Goal: Task Accomplishment & Management: Complete application form

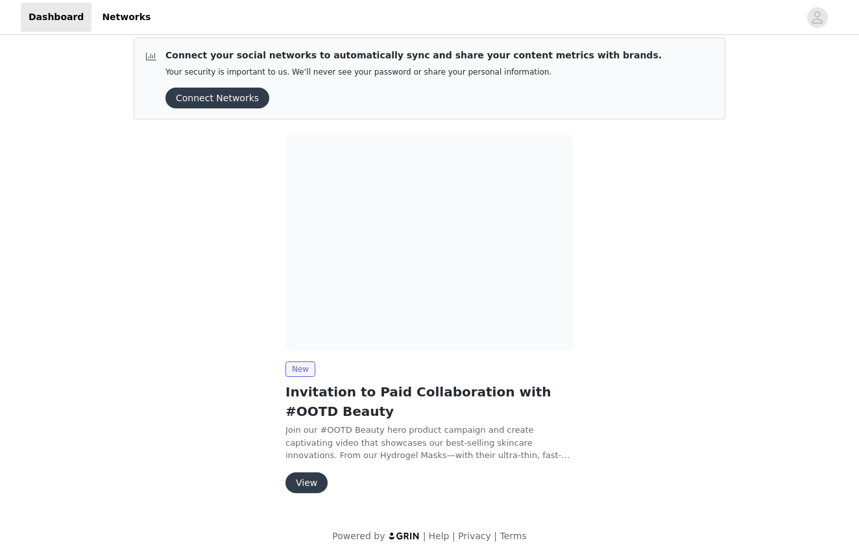
scroll to position [10, 0]
click at [306, 474] on button "View" at bounding box center [307, 483] width 42 height 21
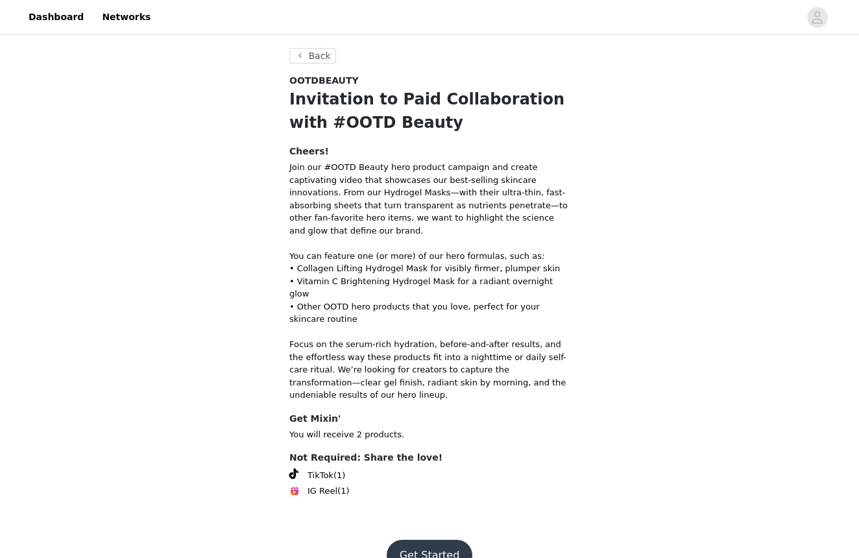
click at [438, 540] on button "Get Started" at bounding box center [430, 555] width 86 height 31
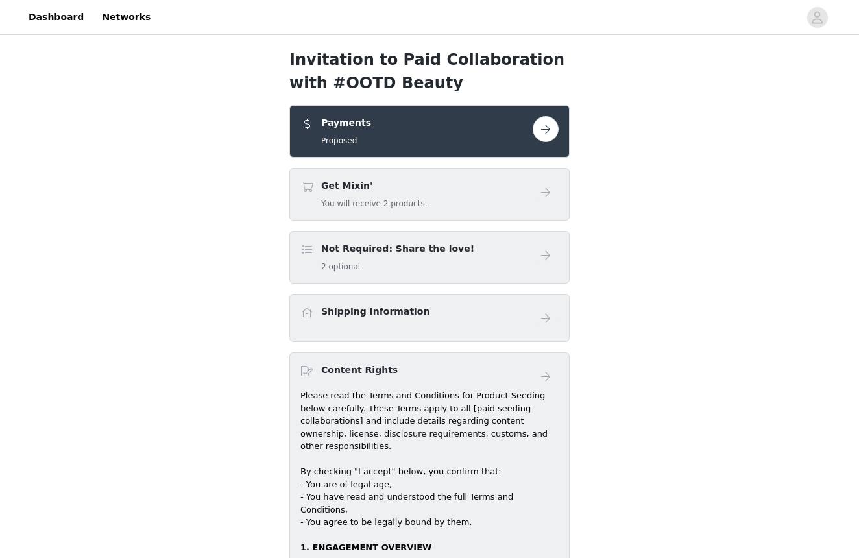
click at [545, 134] on button "button" at bounding box center [546, 129] width 26 height 26
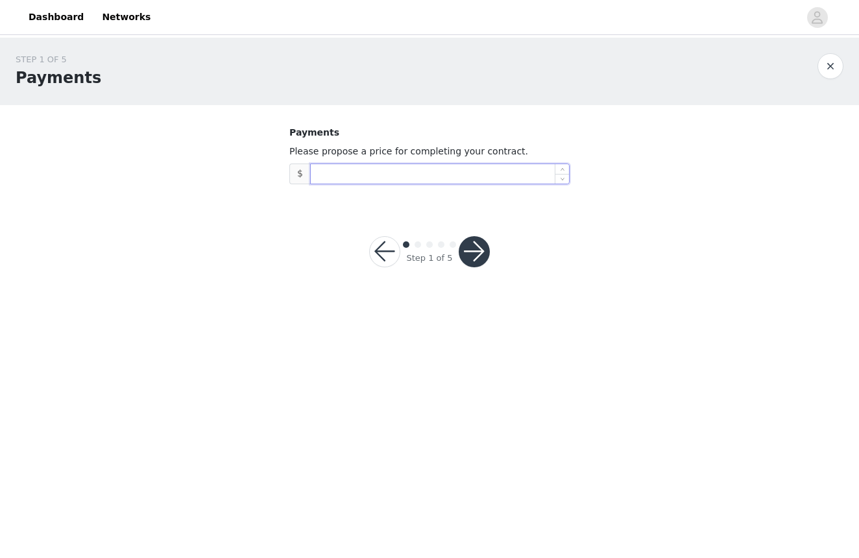
click at [446, 173] on input at bounding box center [440, 173] width 258 height 19
type input "2,500"
click at [484, 249] on button "button" at bounding box center [474, 251] width 31 height 31
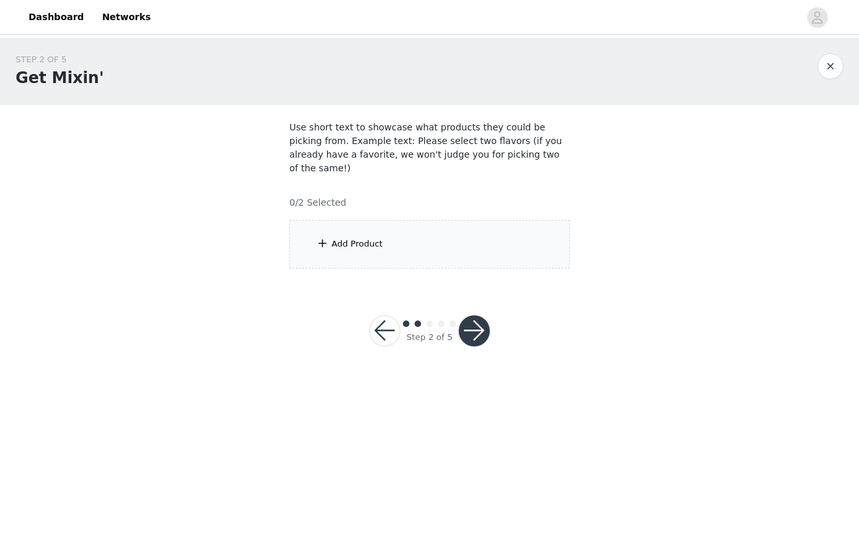
click at [385, 315] on button "button" at bounding box center [384, 330] width 31 height 31
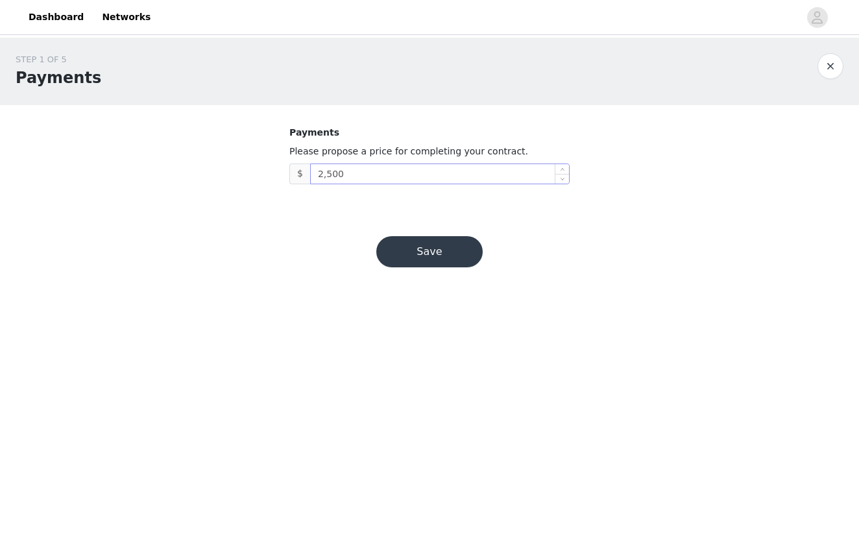
click at [350, 177] on input "2,500" at bounding box center [440, 173] width 258 height 19
type input "2"
type input "3,000"
click at [440, 251] on button "Save" at bounding box center [429, 251] width 106 height 31
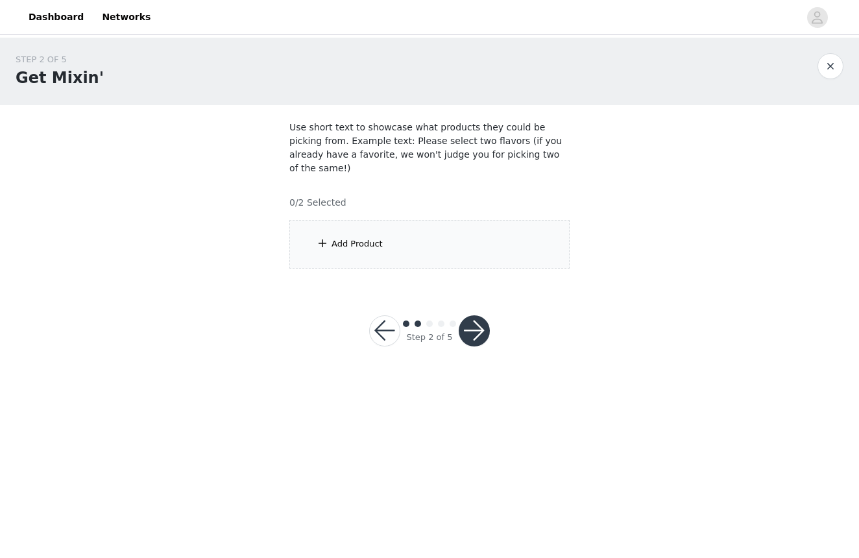
click at [351, 238] on div "Add Product" at bounding box center [357, 244] width 51 height 13
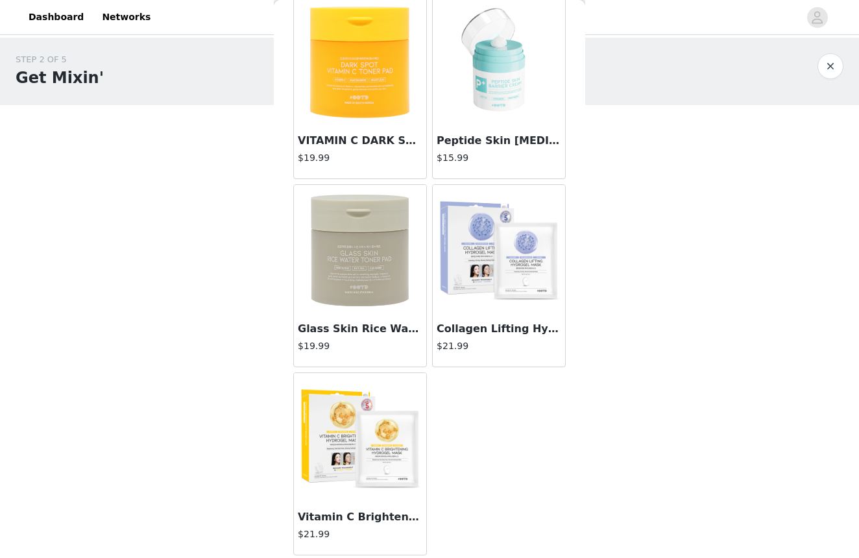
scroll to position [257, 0]
click at [382, 409] on img at bounding box center [360, 438] width 130 height 130
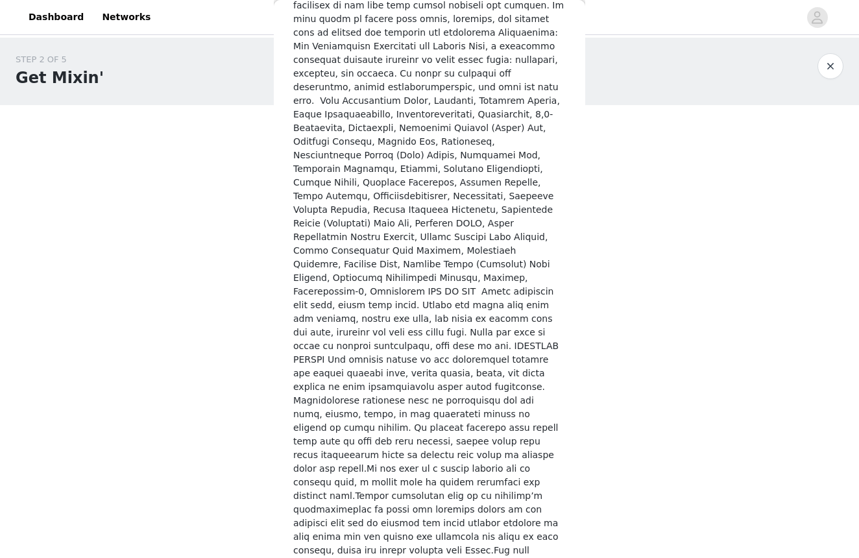
scroll to position [639, 0]
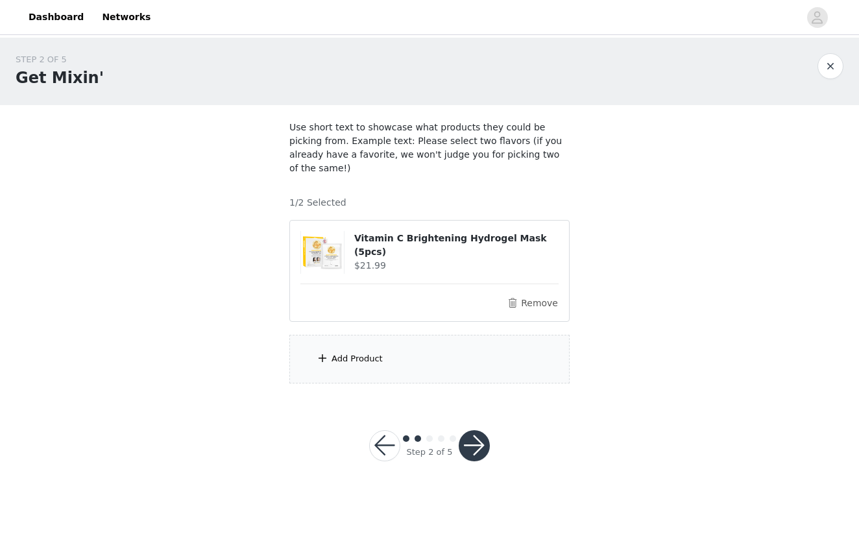
click at [359, 355] on div "Add Product" at bounding box center [429, 359] width 280 height 49
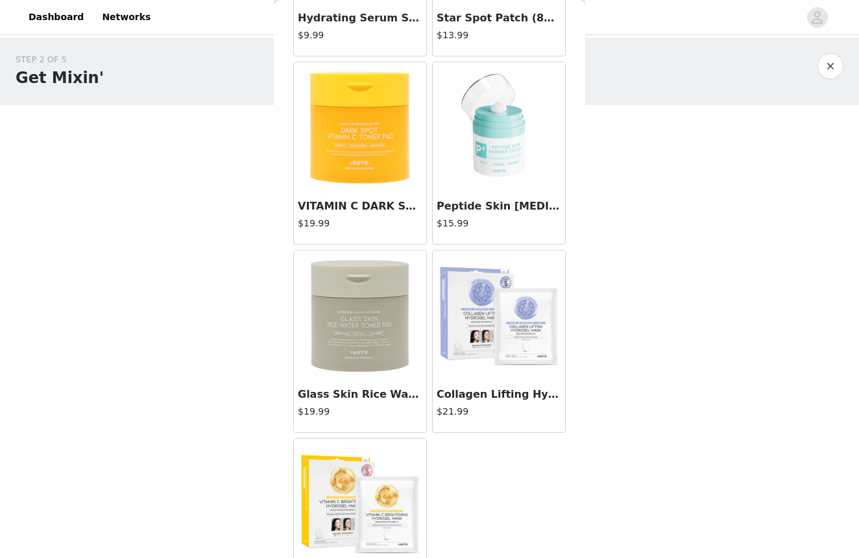
scroll to position [197, 0]
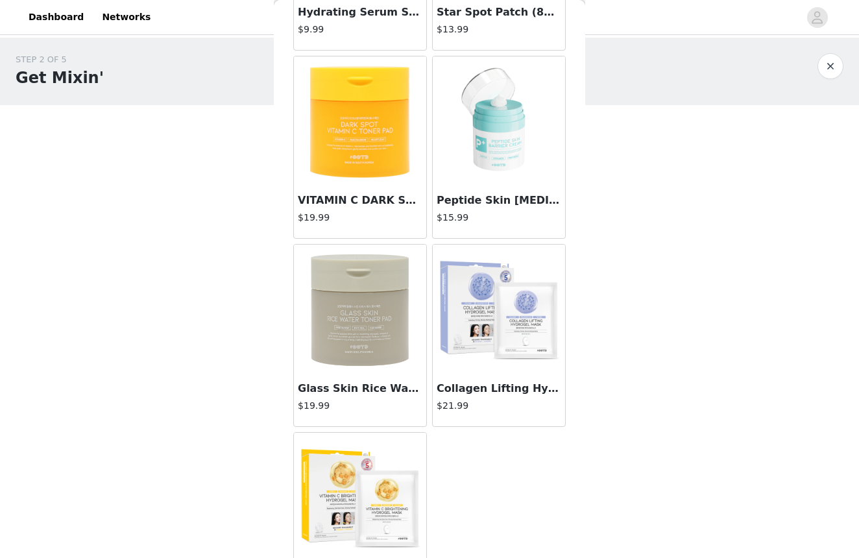
click at [371, 291] on img at bounding box center [360, 310] width 130 height 130
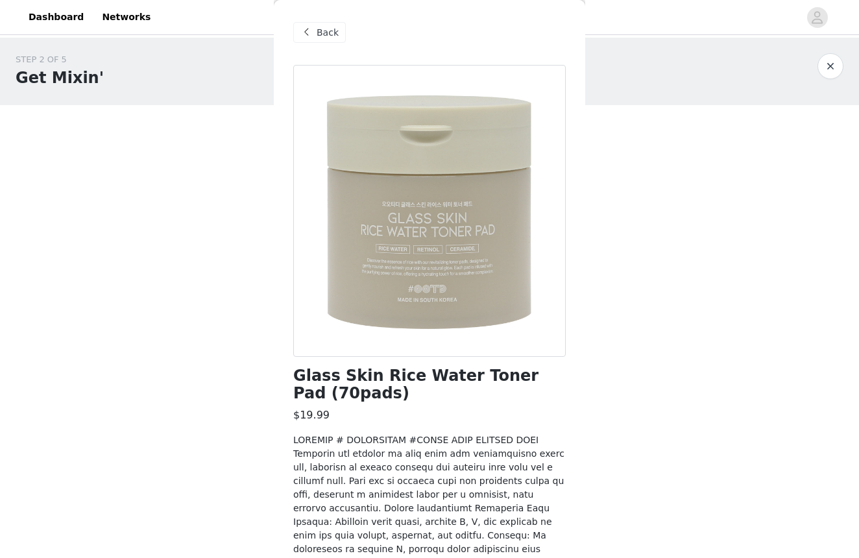
scroll to position [0, 0]
click at [322, 35] on span "Back" at bounding box center [328, 33] width 22 height 14
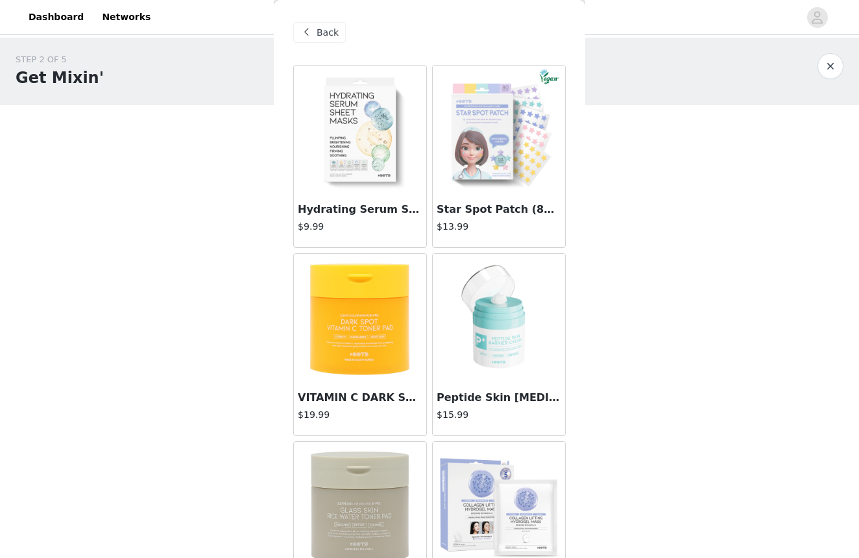
click at [497, 318] on img at bounding box center [499, 319] width 130 height 130
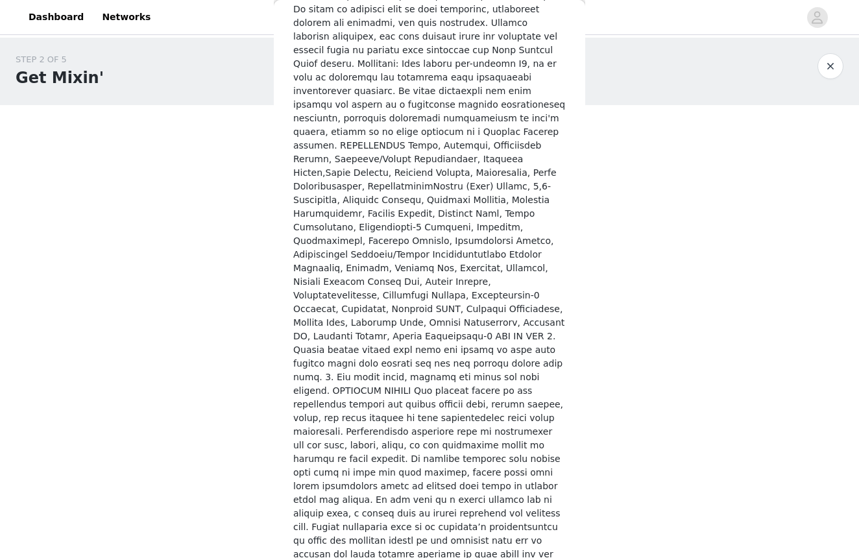
scroll to position [662, 0]
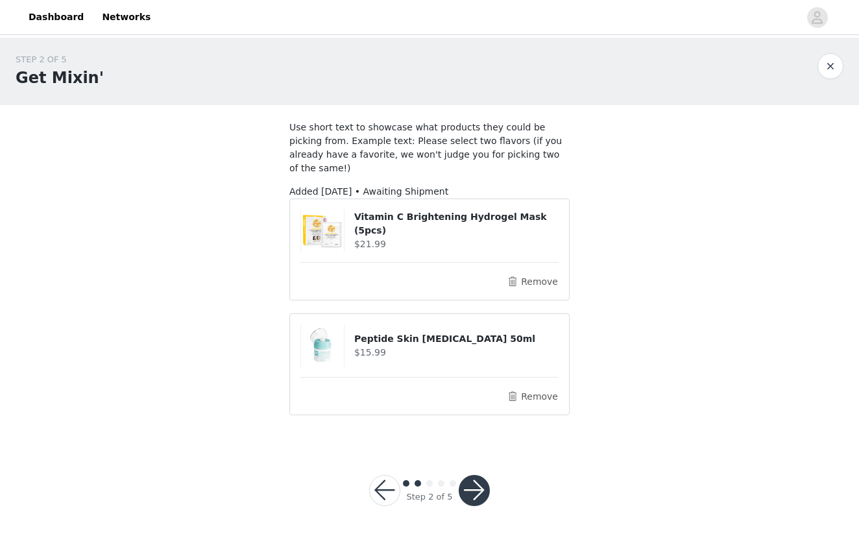
click at [473, 476] on button "button" at bounding box center [474, 490] width 31 height 31
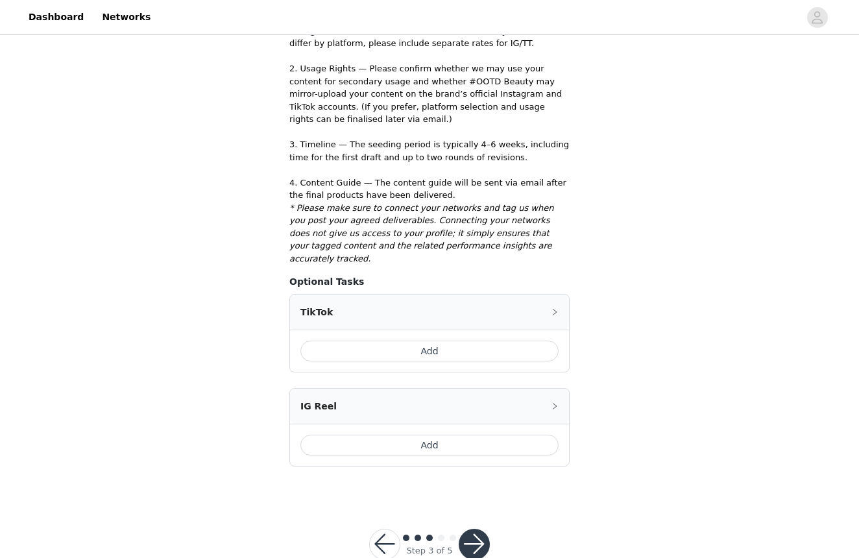
scroll to position [341, 0]
click at [439, 341] on button "Add" at bounding box center [429, 351] width 258 height 21
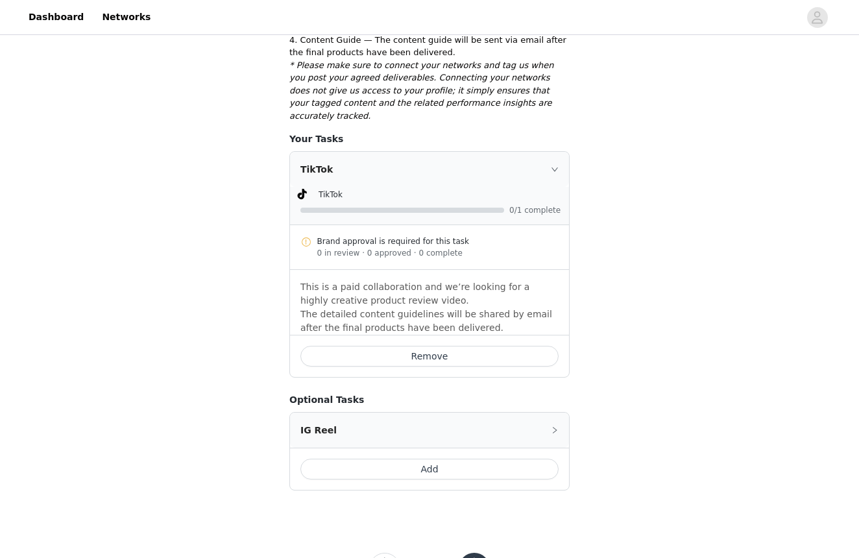
scroll to position [488, 0]
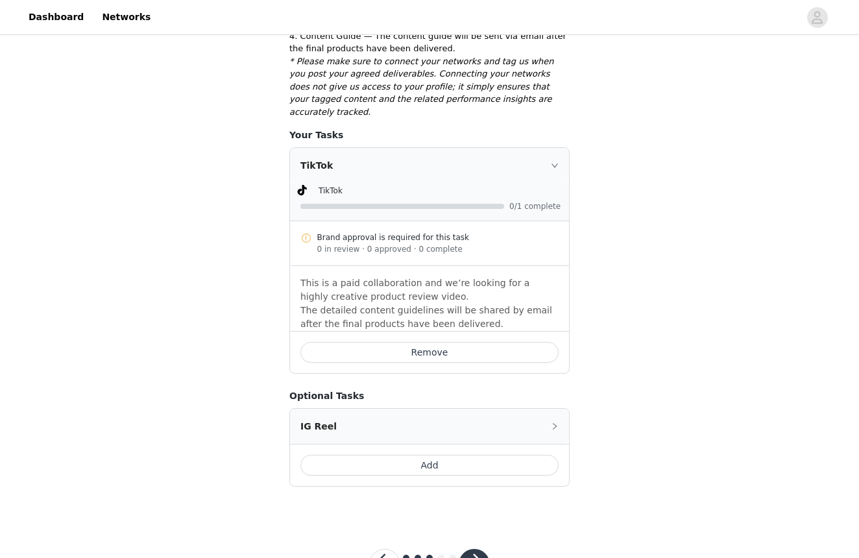
click at [400, 455] on button "Add" at bounding box center [429, 465] width 258 height 21
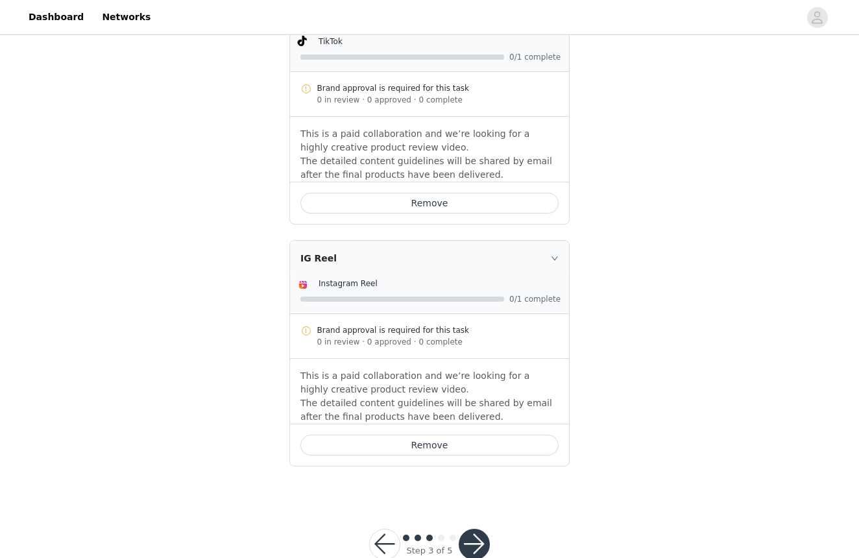
scroll to position [637, 0]
click at [485, 530] on button "button" at bounding box center [474, 545] width 31 height 31
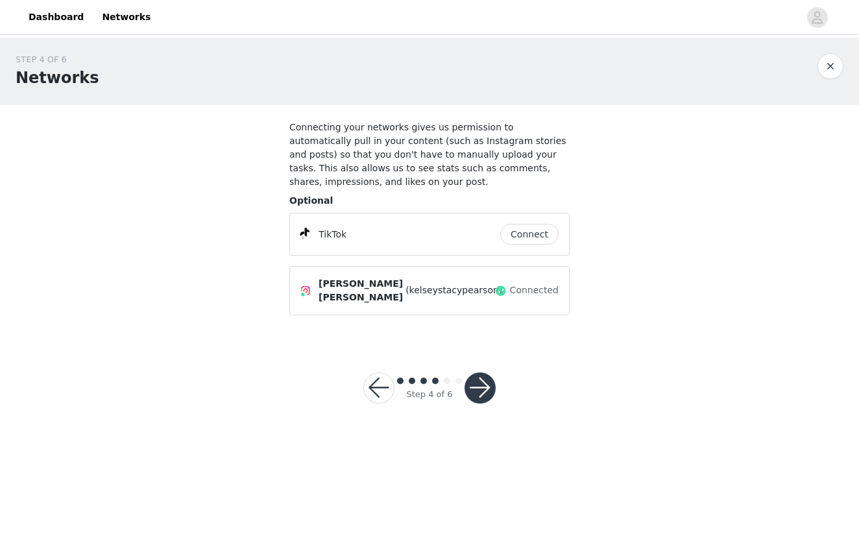
click at [537, 234] on button "Connect" at bounding box center [529, 234] width 58 height 21
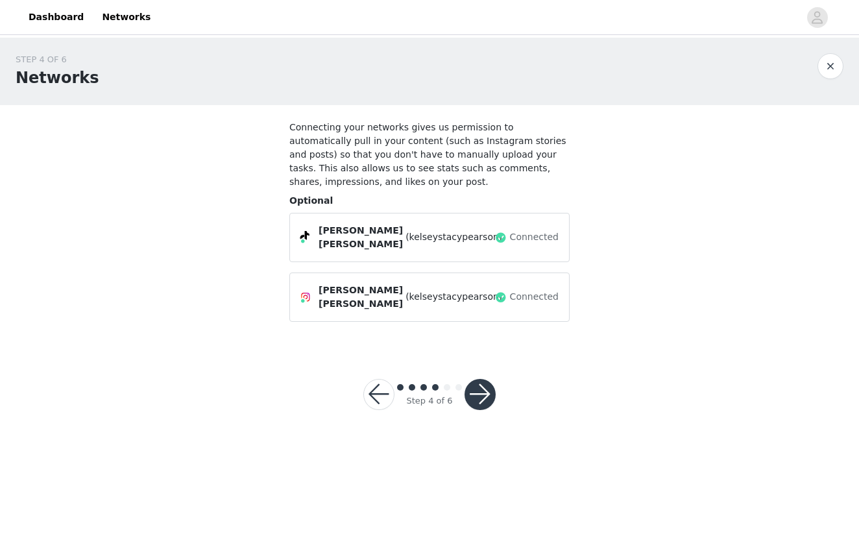
click at [485, 386] on button "button" at bounding box center [480, 394] width 31 height 31
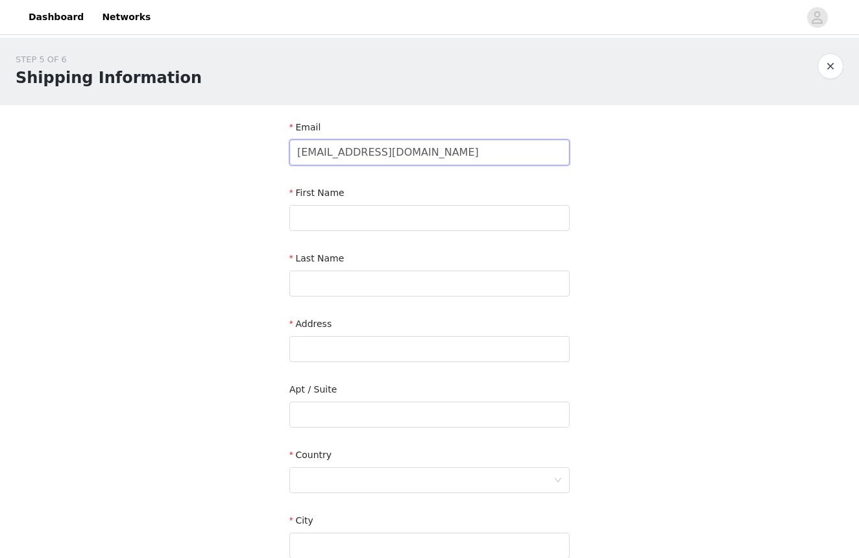
type input "[EMAIL_ADDRESS][DOMAIN_NAME]"
type input "[PERSON_NAME]"
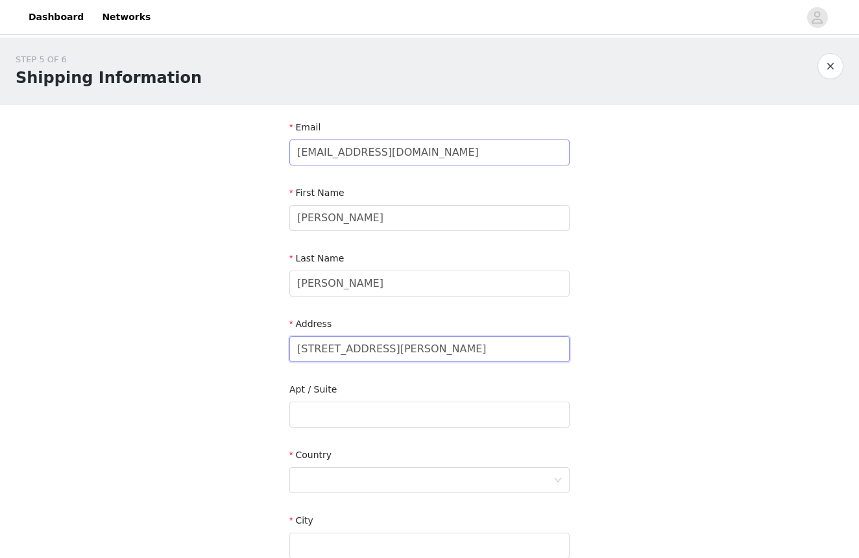
type input "[STREET_ADDRESS][PERSON_NAME]"
type input "Apt. 1023"
click at [325, 484] on div at bounding box center [425, 480] width 256 height 25
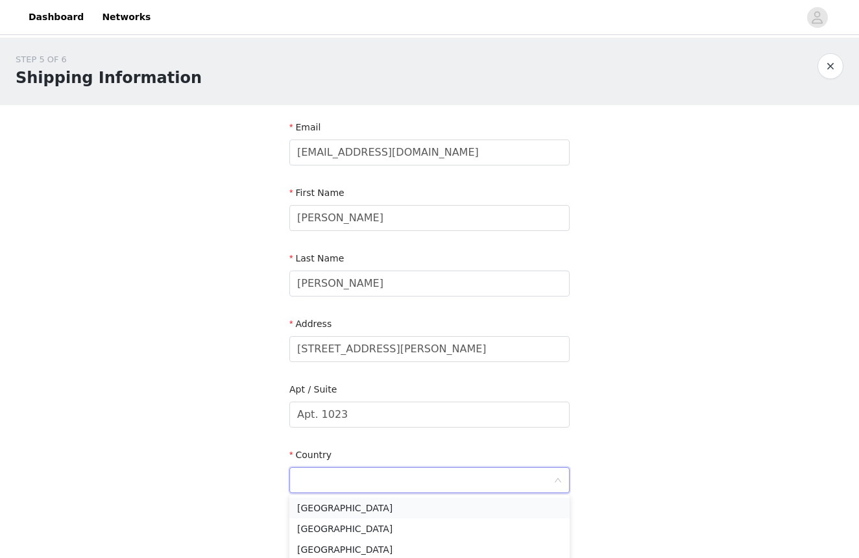
click at [331, 508] on li "[GEOGRAPHIC_DATA]" at bounding box center [429, 508] width 280 height 21
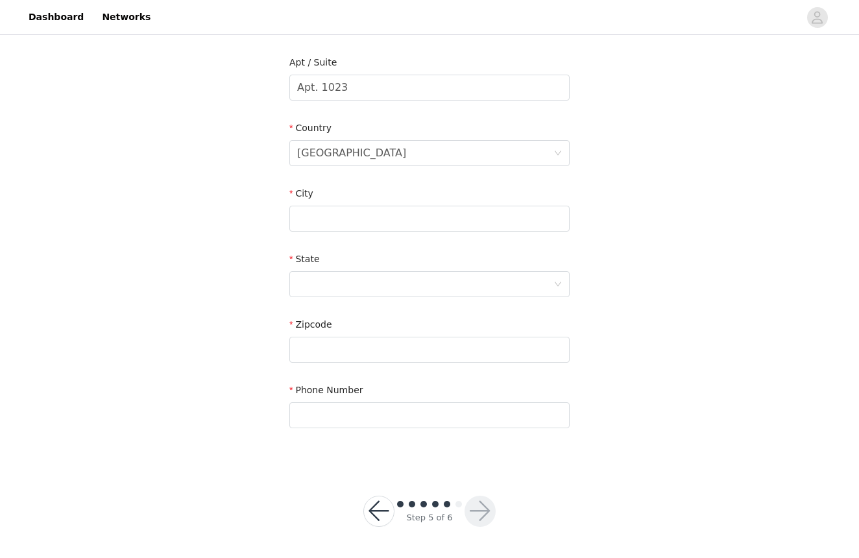
scroll to position [326, 0]
type input "[GEOGRAPHIC_DATA]"
click at [478, 292] on div at bounding box center [425, 285] width 256 height 25
type input "[US_STATE]"
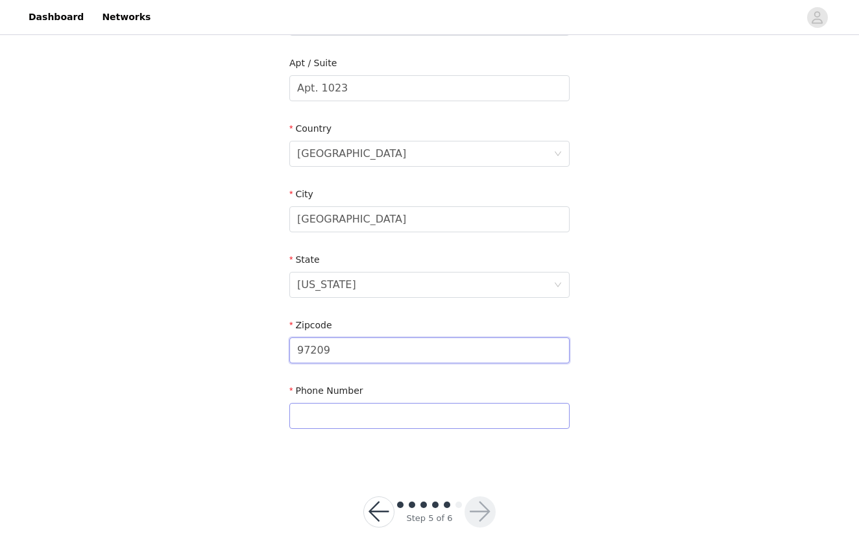
type input "97209"
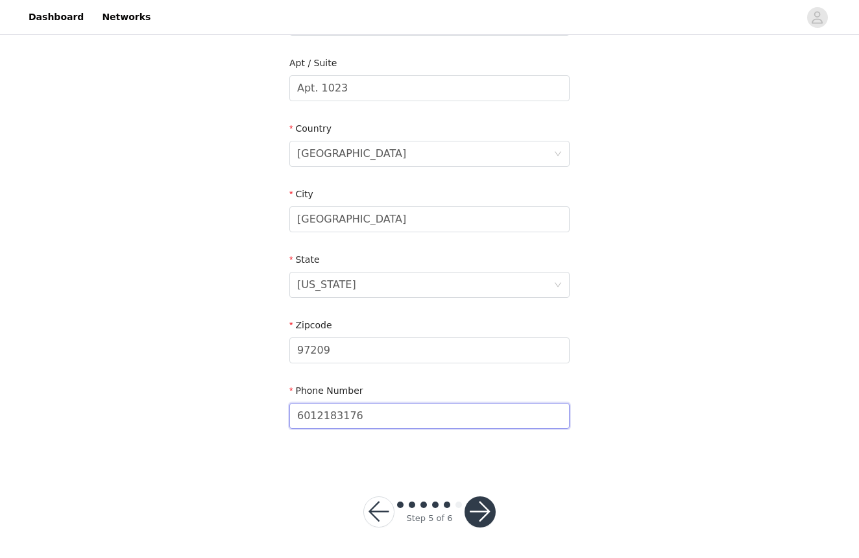
type input "6012183176"
click at [474, 502] on button "button" at bounding box center [480, 511] width 31 height 31
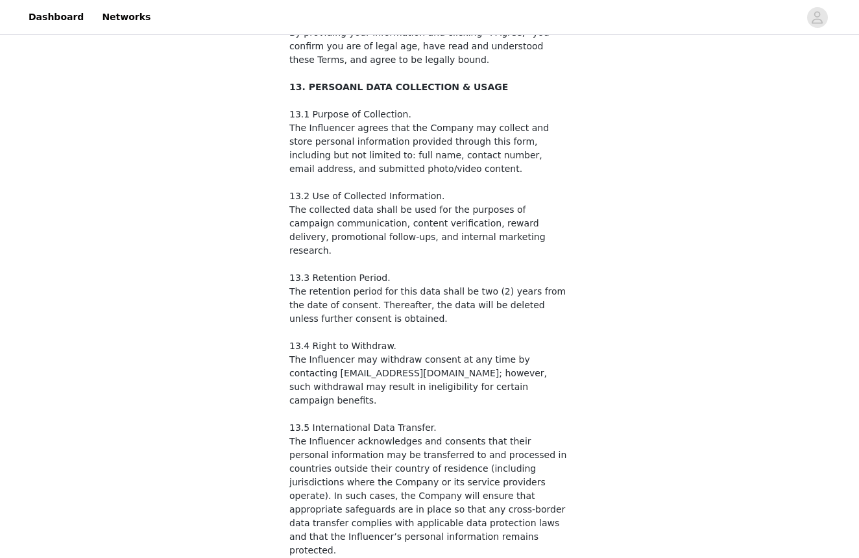
scroll to position [2031, 0]
checkbox input "true"
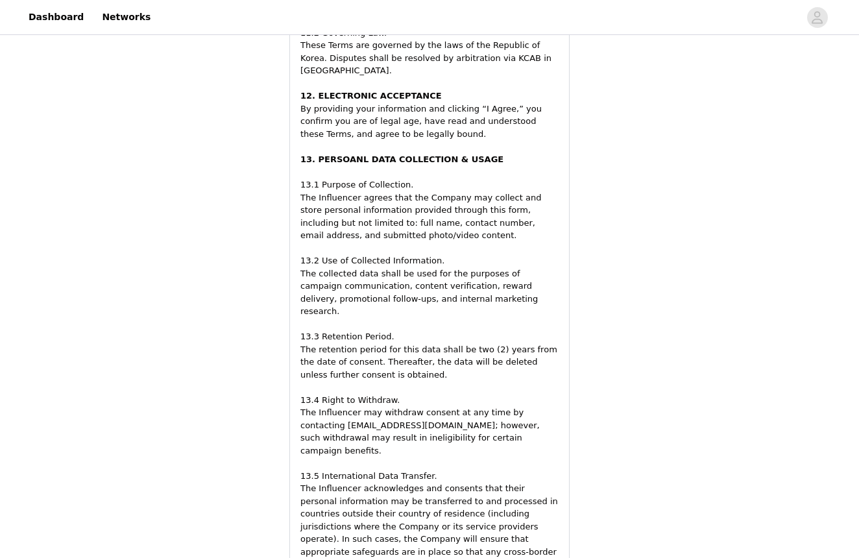
scroll to position [2377, 0]
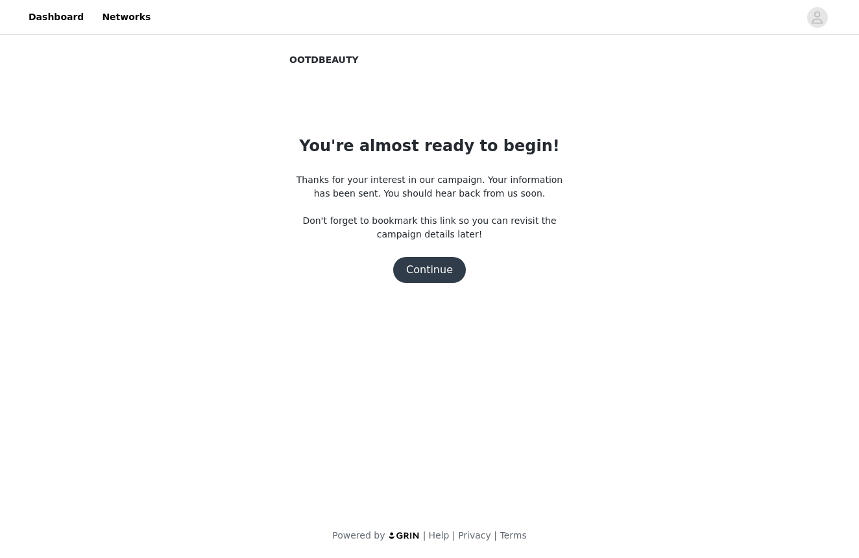
scroll to position [0, 0]
click at [427, 270] on button "Continue" at bounding box center [429, 270] width 73 height 26
